Goal: Navigation & Orientation: Find specific page/section

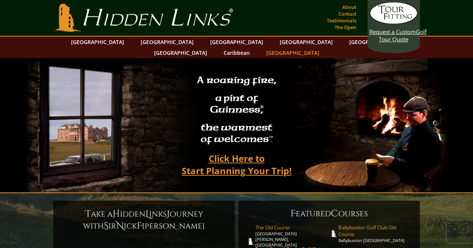
click at [323, 47] on link "[GEOGRAPHIC_DATA]" at bounding box center [292, 52] width 61 height 11
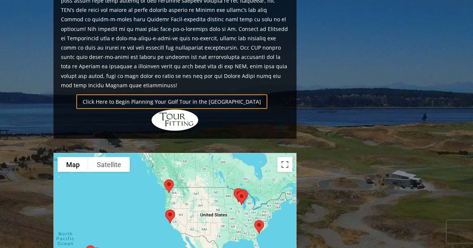
scroll to position [524, 0]
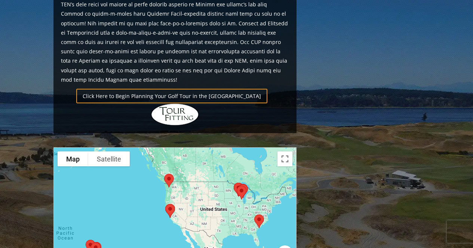
click at [258, 212] on img at bounding box center [259, 222] width 16 height 20
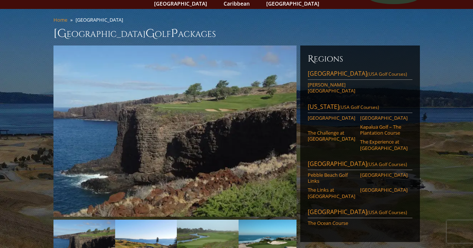
scroll to position [47, 0]
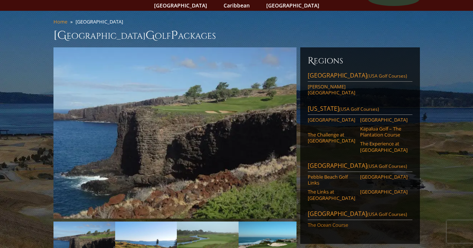
click at [331, 222] on link "The Ocean Course" at bounding box center [330, 225] width 47 height 6
